Goal: Check status: Check status

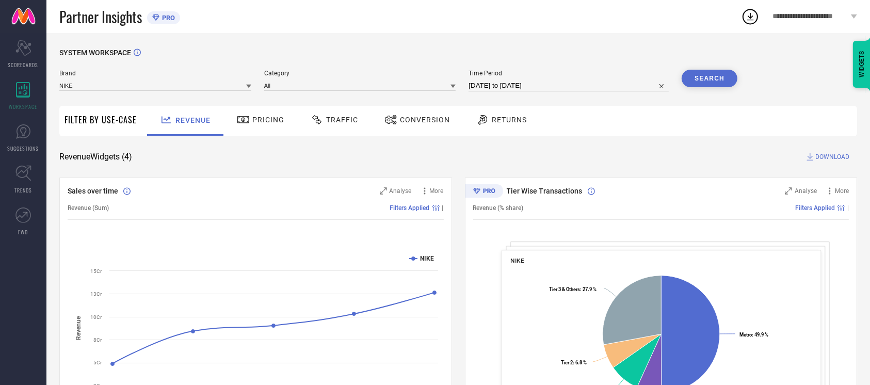
click at [403, 122] on span "Conversion" at bounding box center [425, 120] width 50 height 8
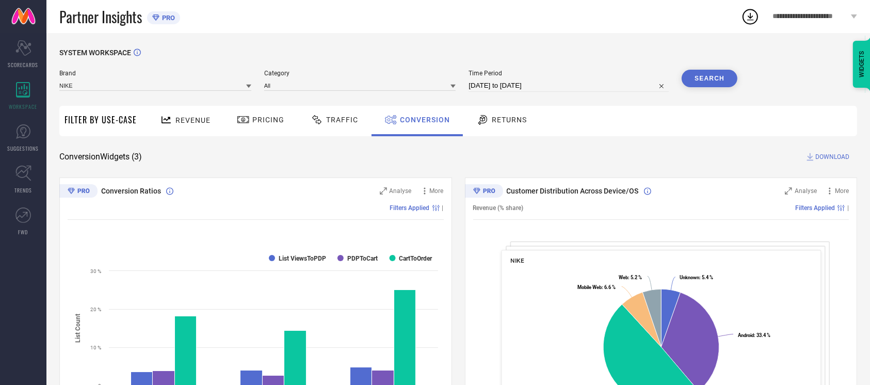
click at [544, 78] on div "Time Period [DATE] to [DATE]" at bounding box center [569, 81] width 200 height 22
select select "7"
select select "2025"
select select "8"
select select "2025"
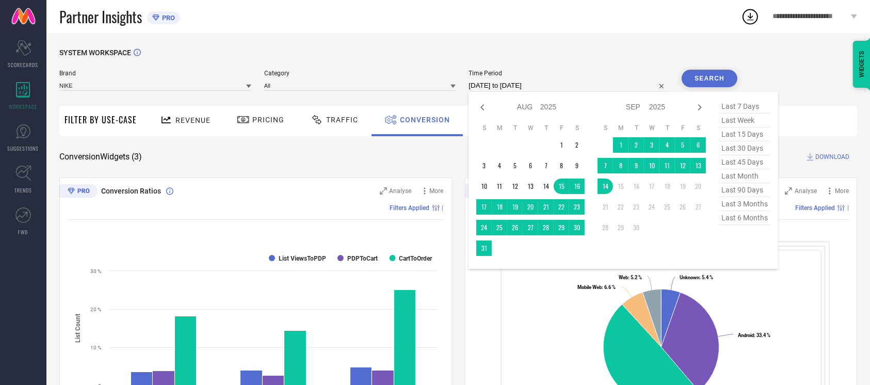
click at [544, 84] on input "[DATE] to [DATE]" at bounding box center [569, 85] width 200 height 12
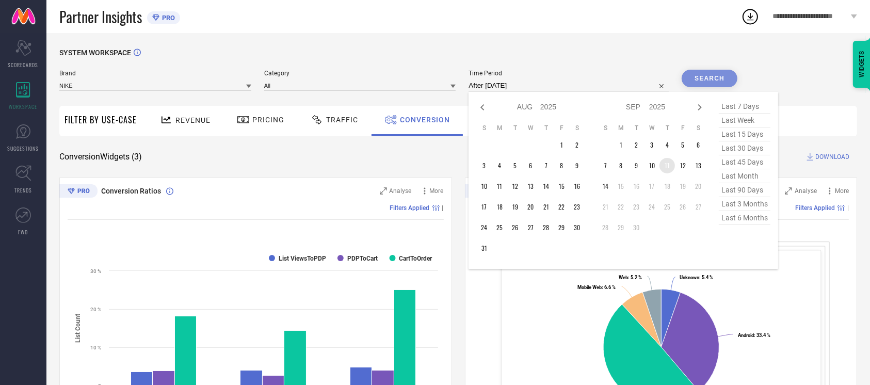
click at [666, 165] on td "11" at bounding box center [667, 165] width 15 height 15
type input "[DATE] to [DATE]"
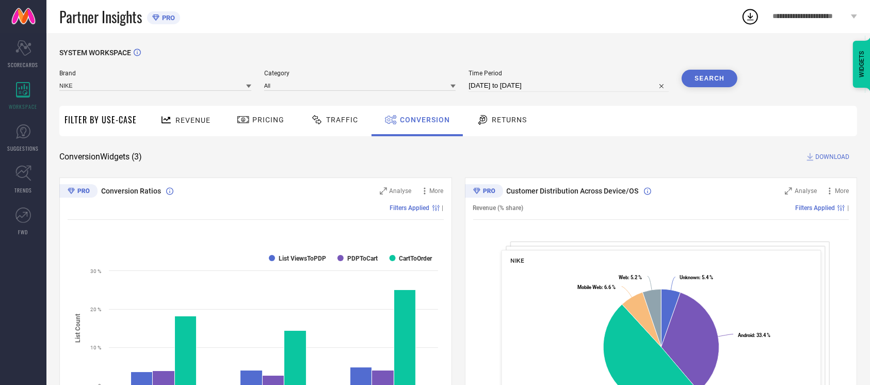
click at [694, 72] on button "Search" at bounding box center [710, 79] width 56 height 18
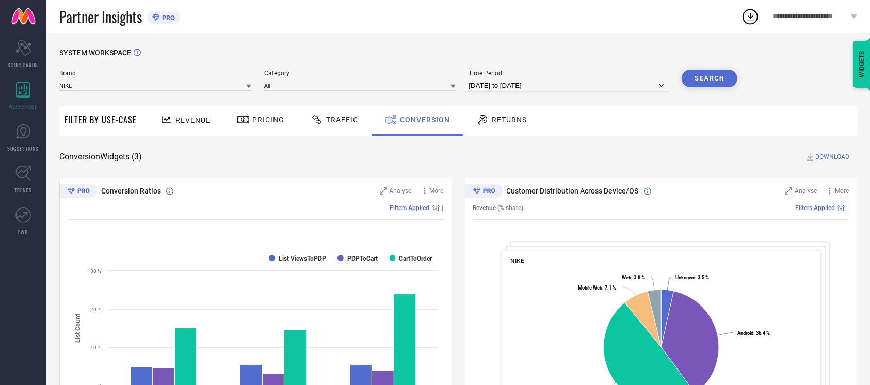
click at [585, 82] on input "[DATE] to [DATE]" at bounding box center [569, 85] width 200 height 12
select select "8"
select select "2025"
select select "9"
select select "2025"
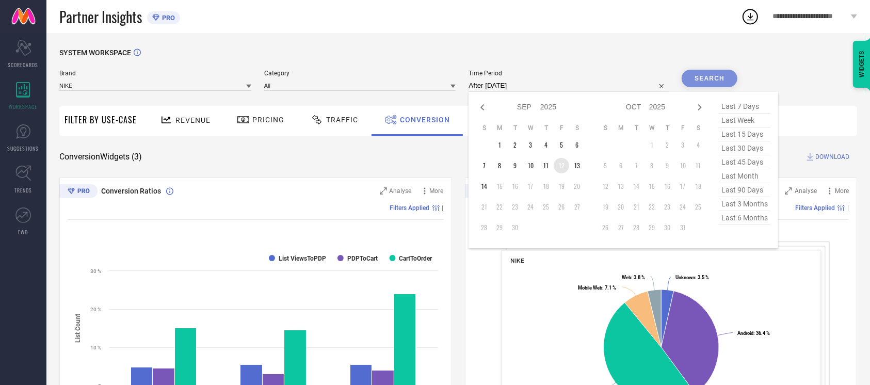
click at [559, 166] on td "12" at bounding box center [561, 165] width 15 height 15
type input "[DATE] to [DATE]"
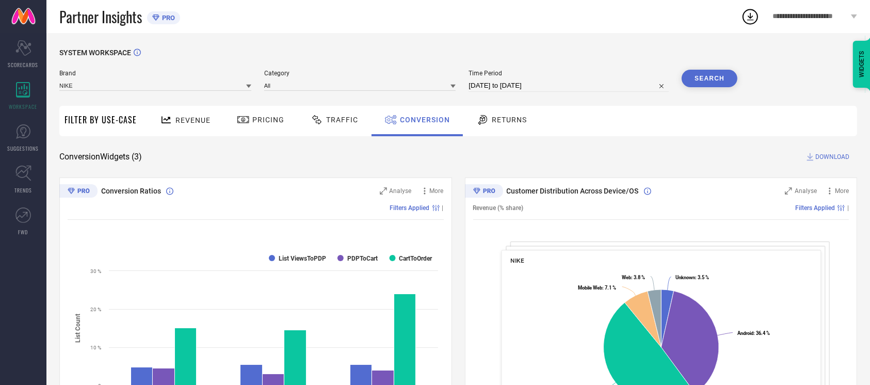
click at [706, 78] on button "Search" at bounding box center [710, 79] width 56 height 18
select select "8"
select select "2025"
select select "9"
select select "2025"
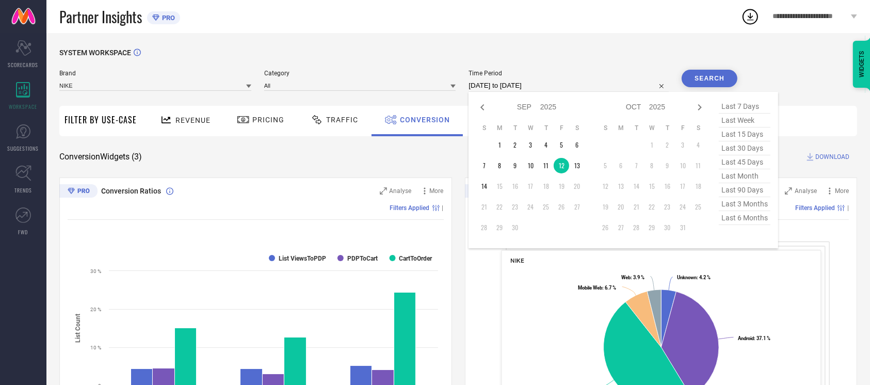
click at [524, 85] on input "[DATE] to [DATE]" at bounding box center [569, 85] width 200 height 12
click at [524, 159] on td "10" at bounding box center [530, 165] width 15 height 15
type input "[DATE] to [DATE]"
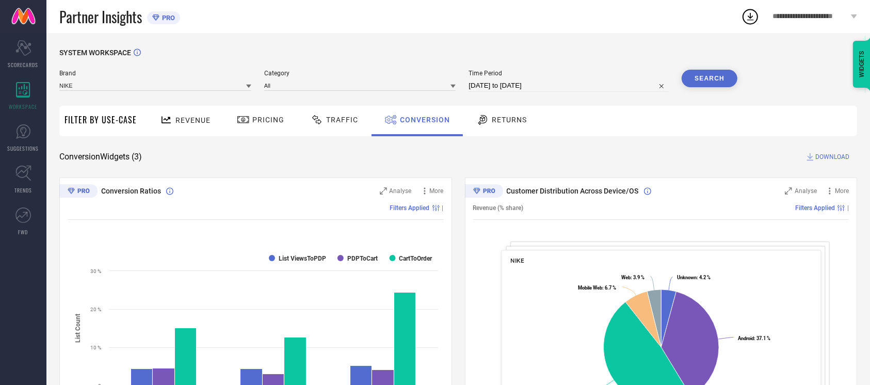
click at [715, 85] on button "Search" at bounding box center [710, 79] width 56 height 18
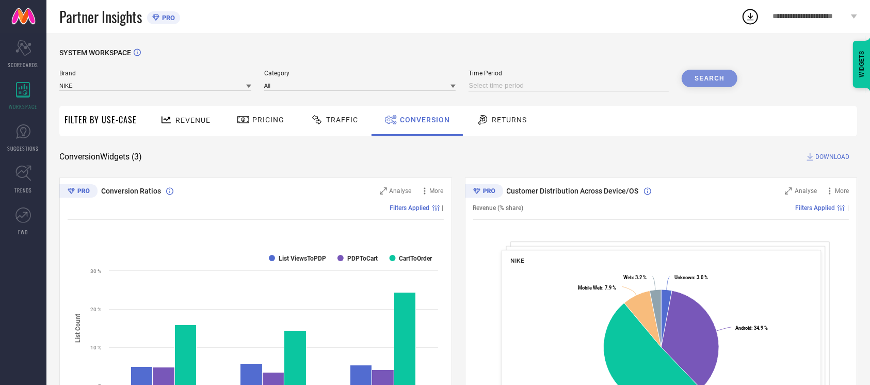
click at [457, 156] on div "Conversion Widgets ( 3 ) DOWNLOAD" at bounding box center [458, 157] width 798 height 10
select select "8"
select select "2025"
select select "9"
select select "2025"
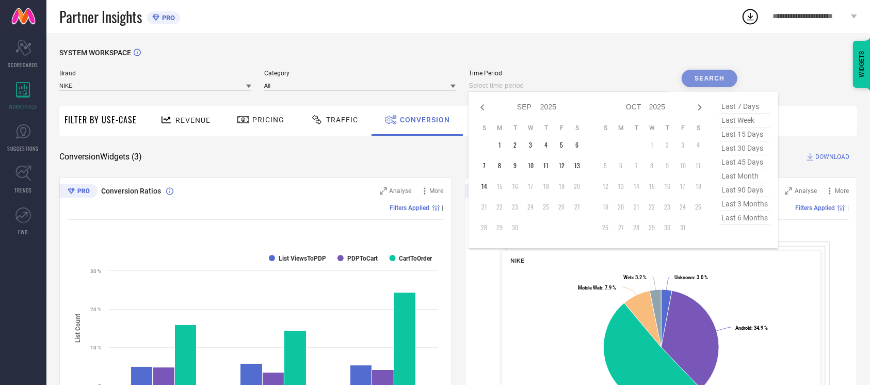
click at [537, 84] on input at bounding box center [569, 85] width 200 height 12
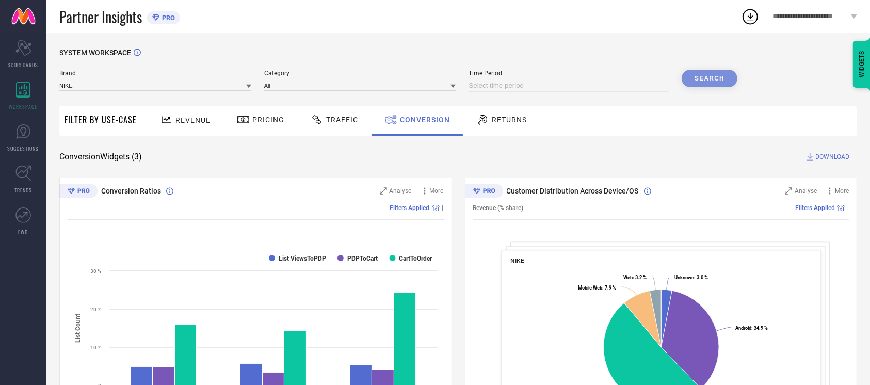
click at [544, 45] on div "SYSTEM WORKSPACE Brand NIKE Category All Time Period Search Filter By Use-Case …" at bounding box center [458, 377] width 824 height 689
